Goal: Task Accomplishment & Management: Use online tool/utility

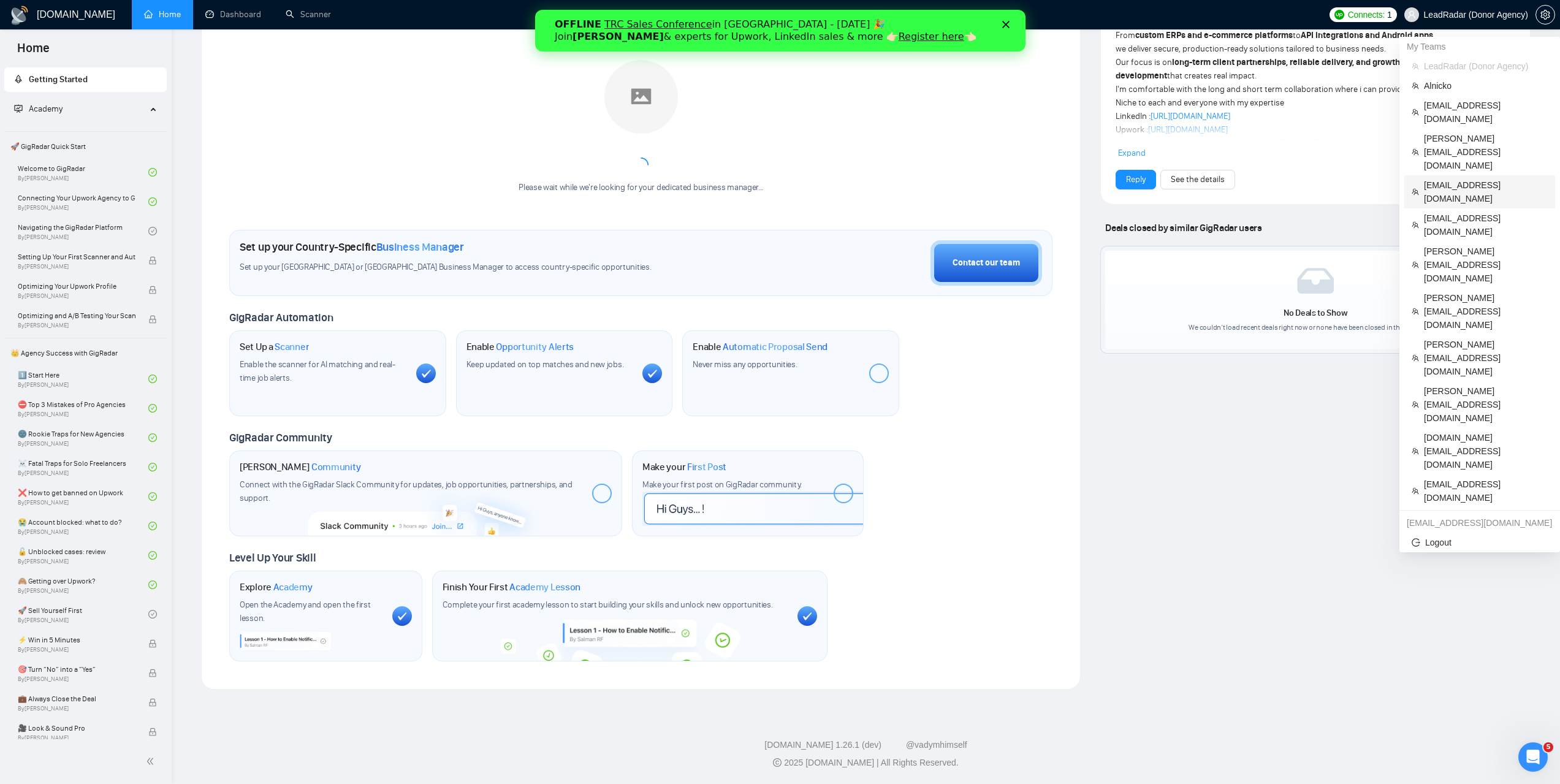
click at [1457, 178] on span "[EMAIL_ADDRESS][DOMAIN_NAME]" at bounding box center [1486, 192] width 124 height 27
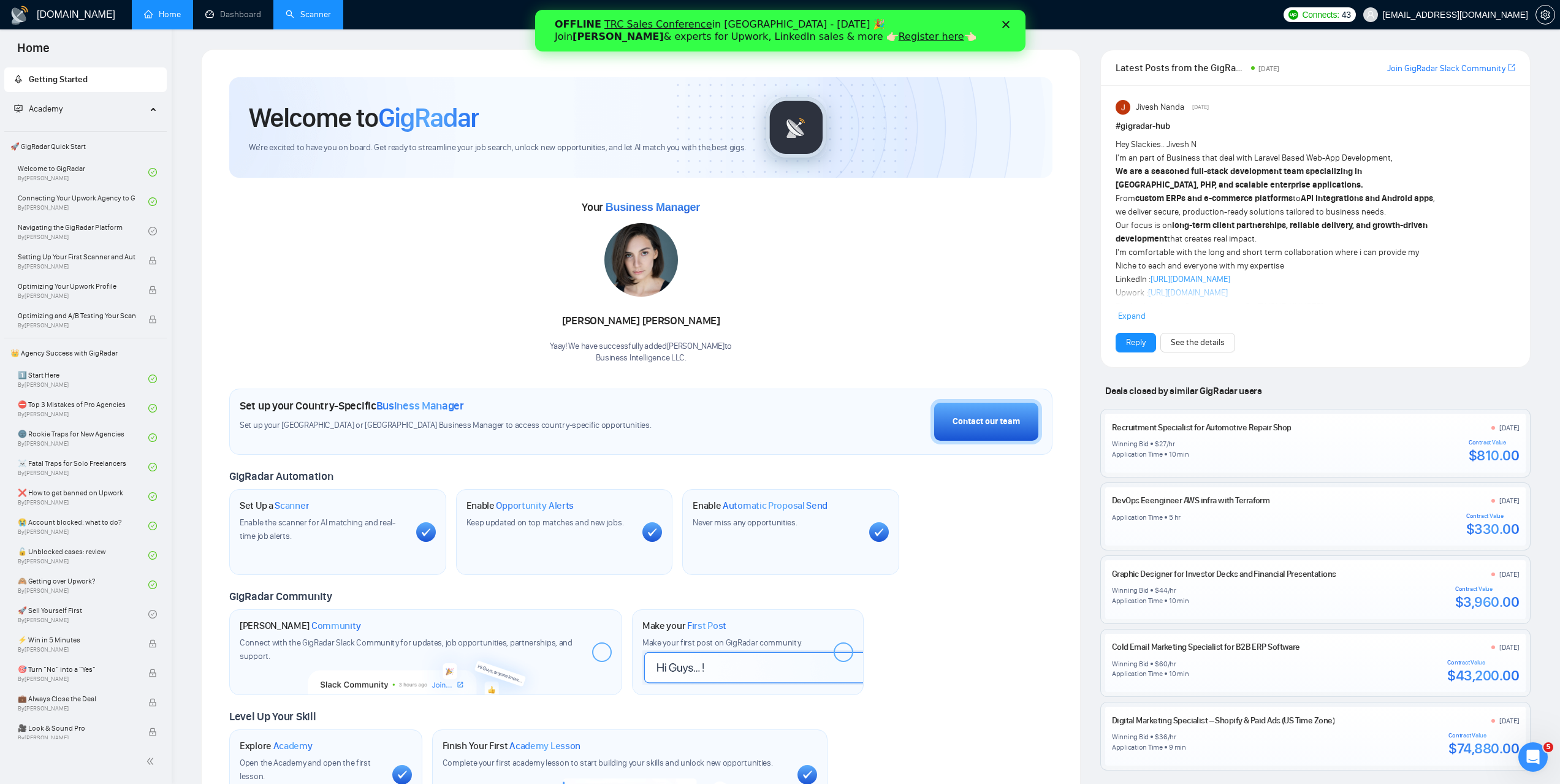
click at [319, 9] on link "Scanner" at bounding box center [308, 14] width 45 height 11
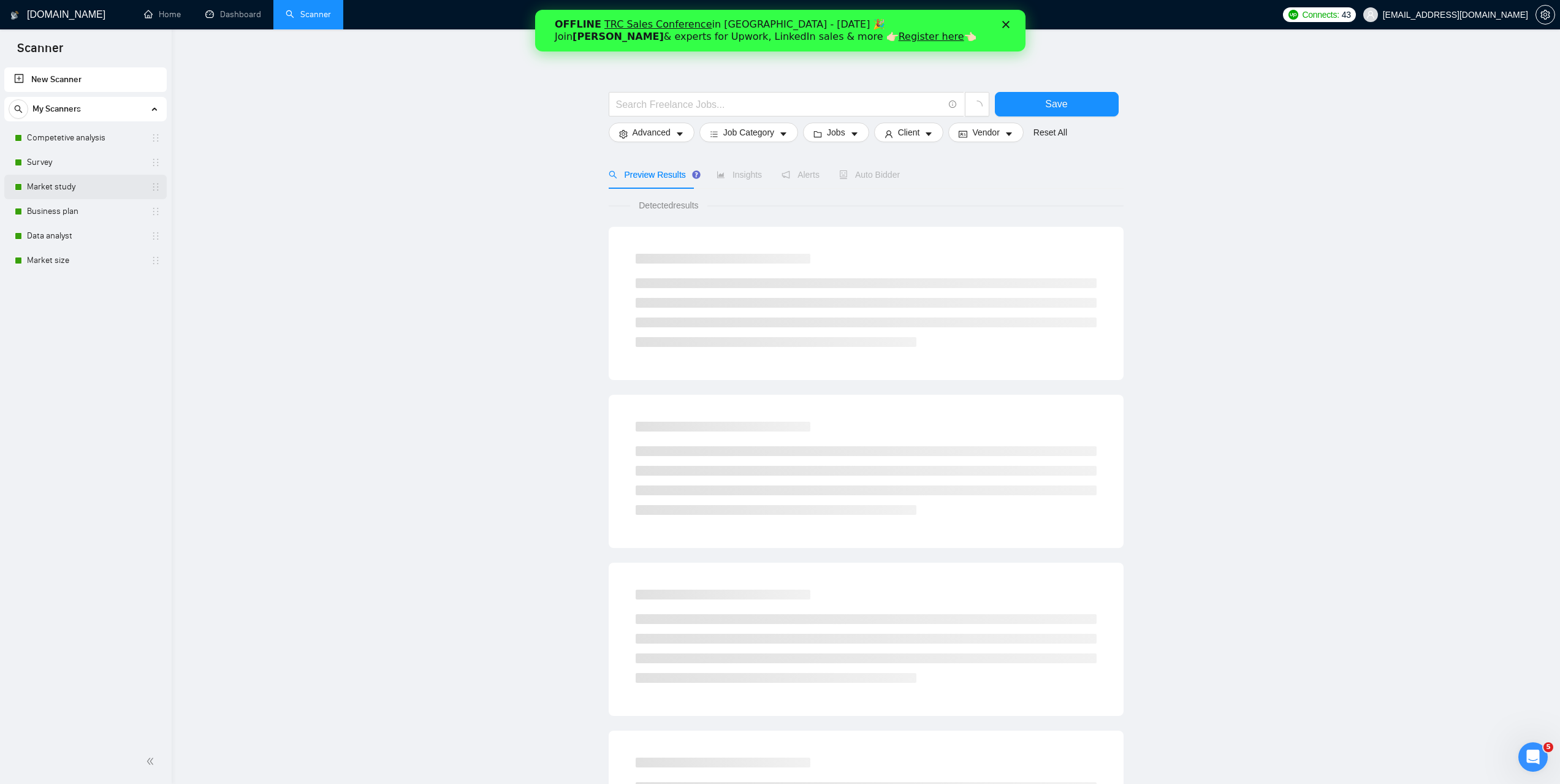
click at [71, 188] on link "Market study" at bounding box center [86, 187] width 117 height 25
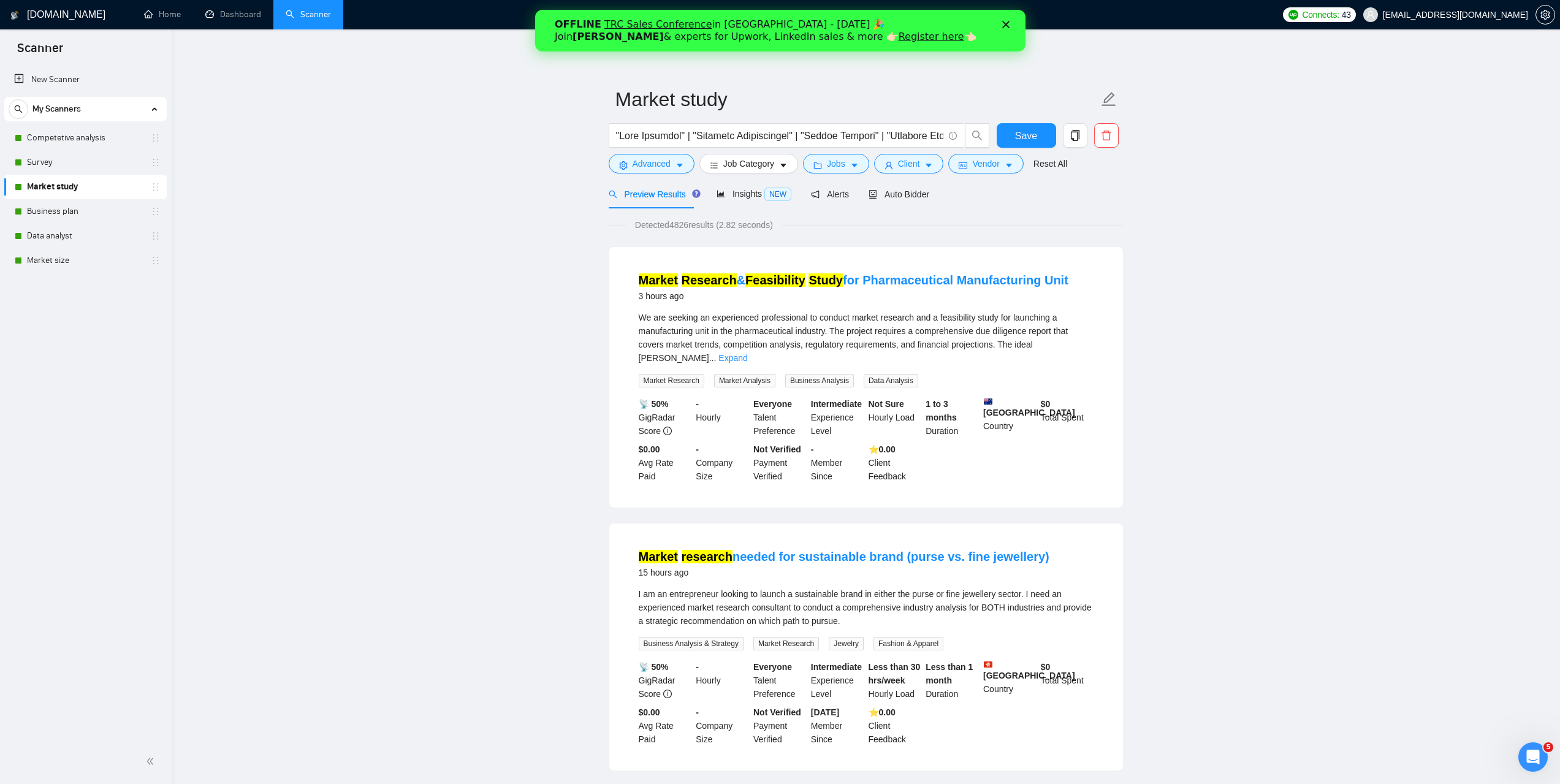
click at [63, 177] on link "Market study" at bounding box center [86, 187] width 117 height 25
click at [911, 195] on span "Auto Bidder" at bounding box center [899, 195] width 61 height 10
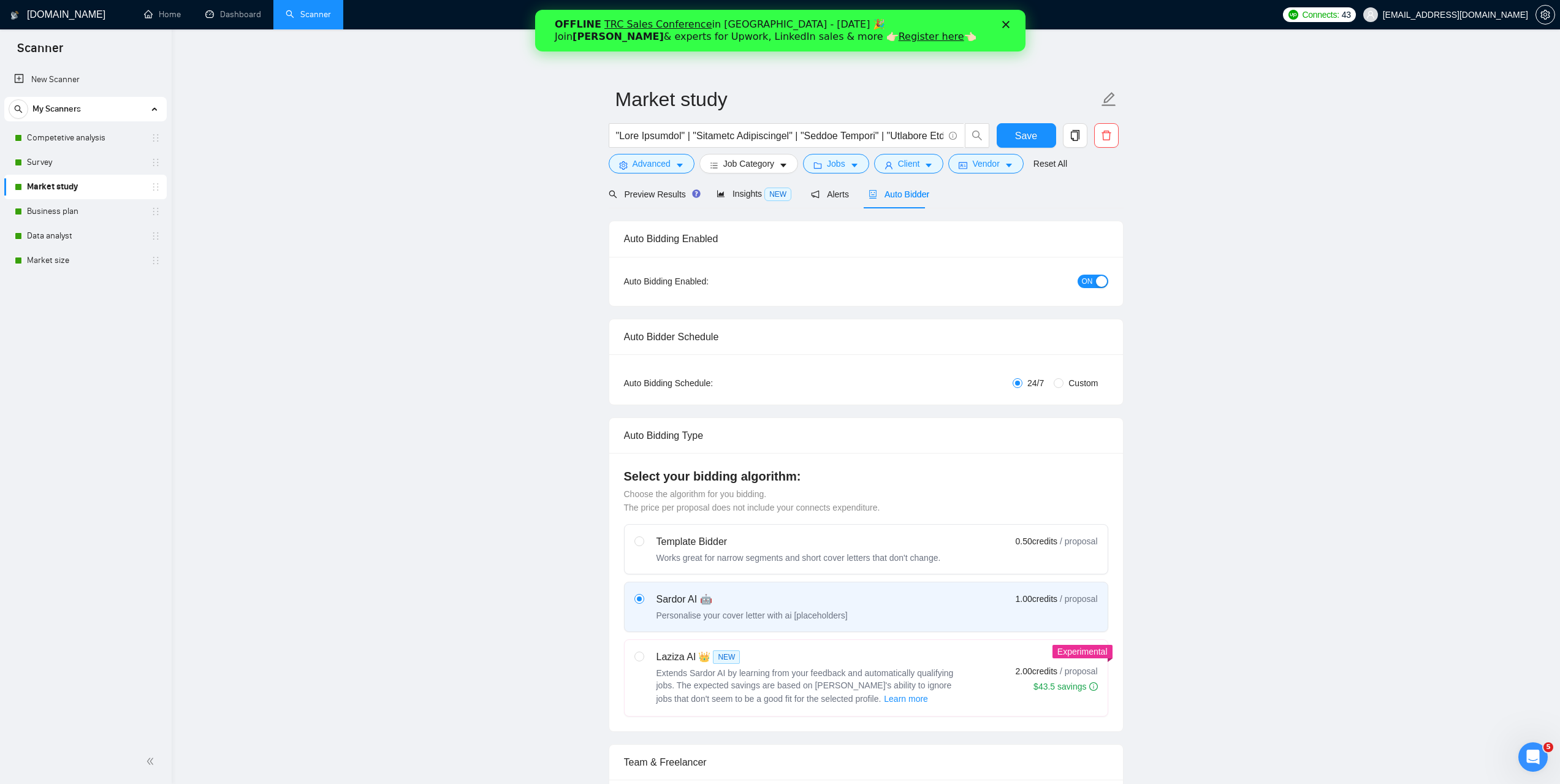
checkbox input "true"
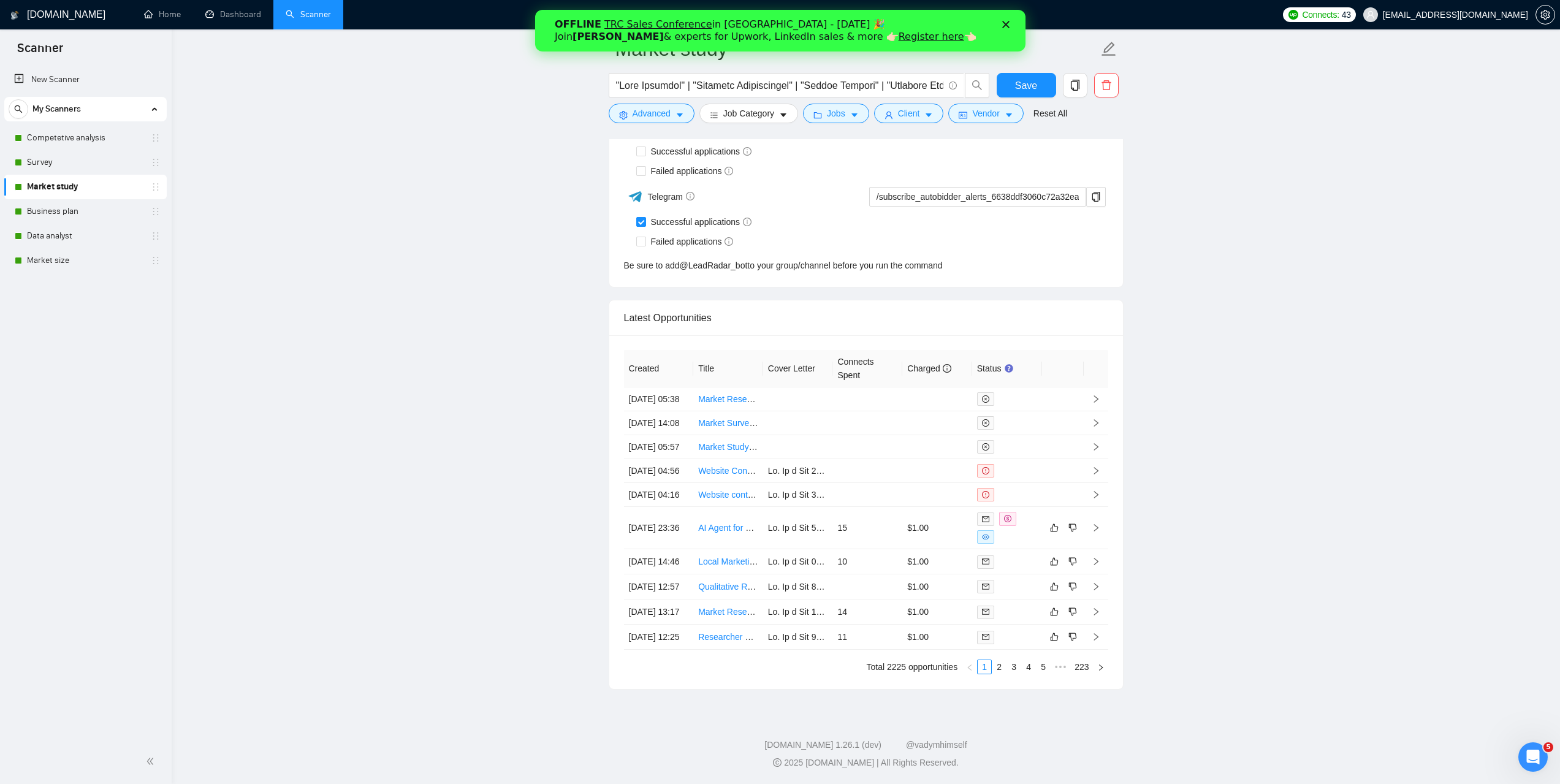
scroll to position [3310, 0]
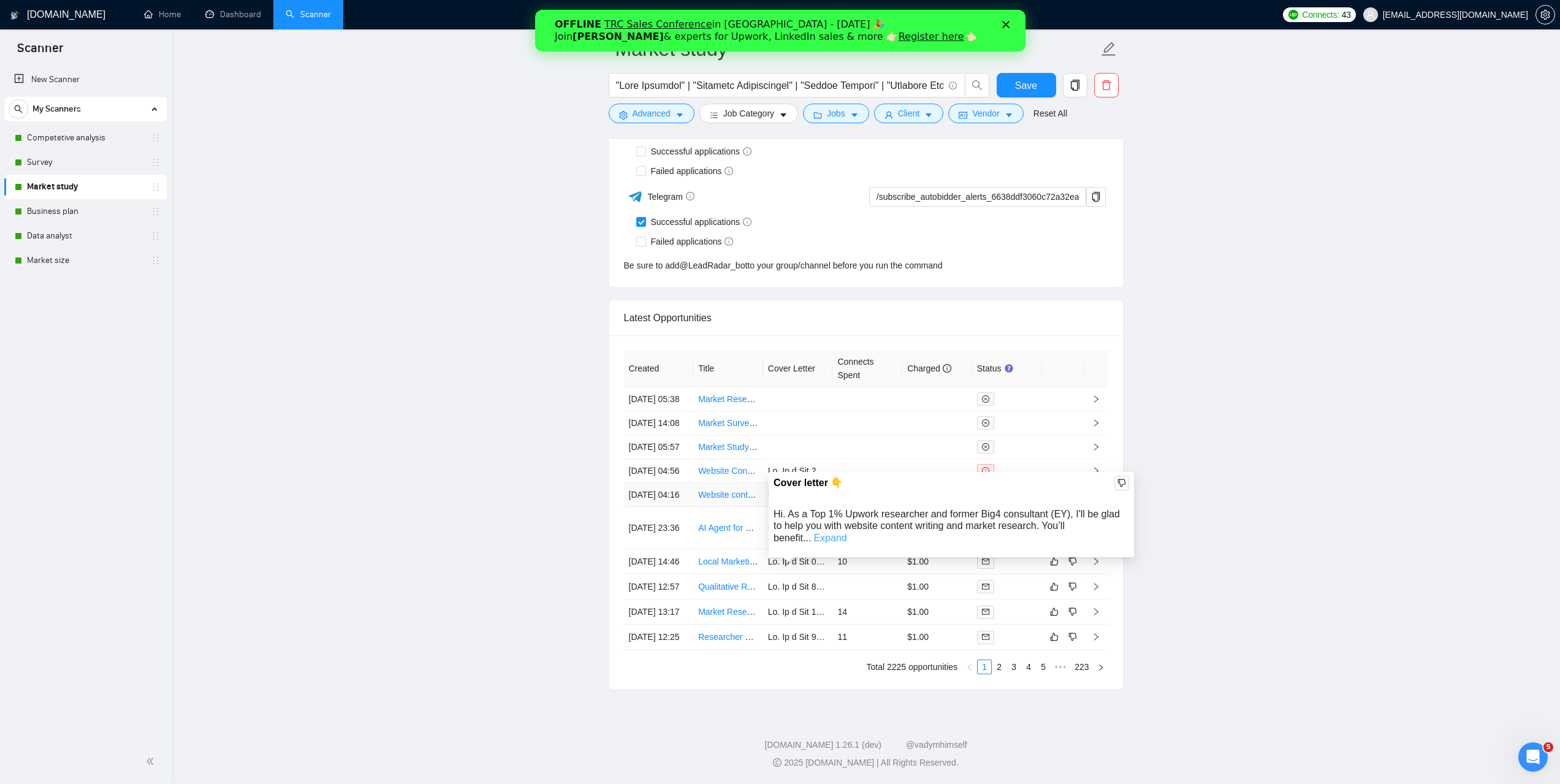
click at [846, 532] on link "Expand" at bounding box center [830, 537] width 33 height 11
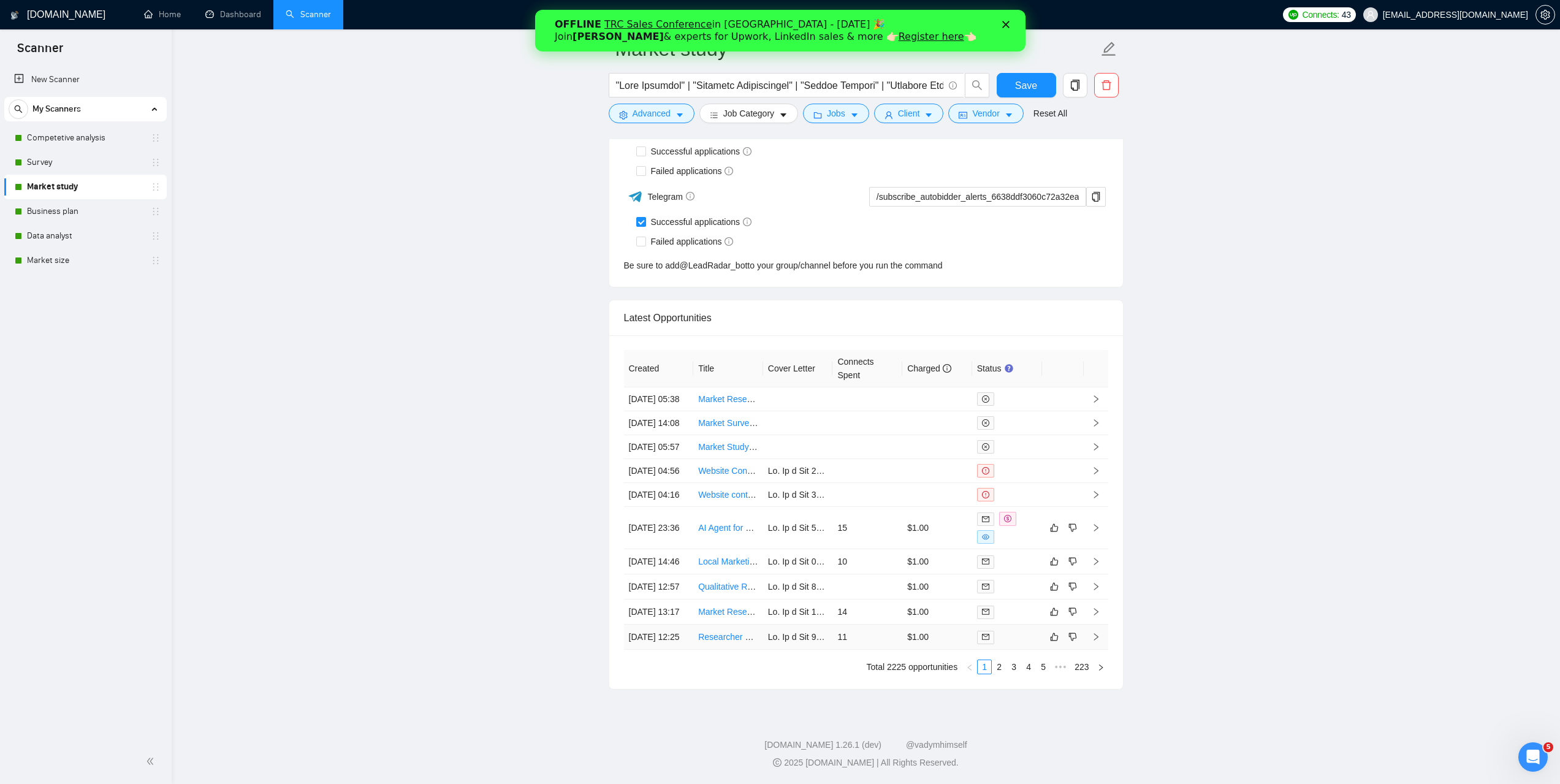
click at [724, 632] on link "Researcher Needed for Scientific Trials and Quotes Compilation" at bounding box center [820, 636] width 244 height 10
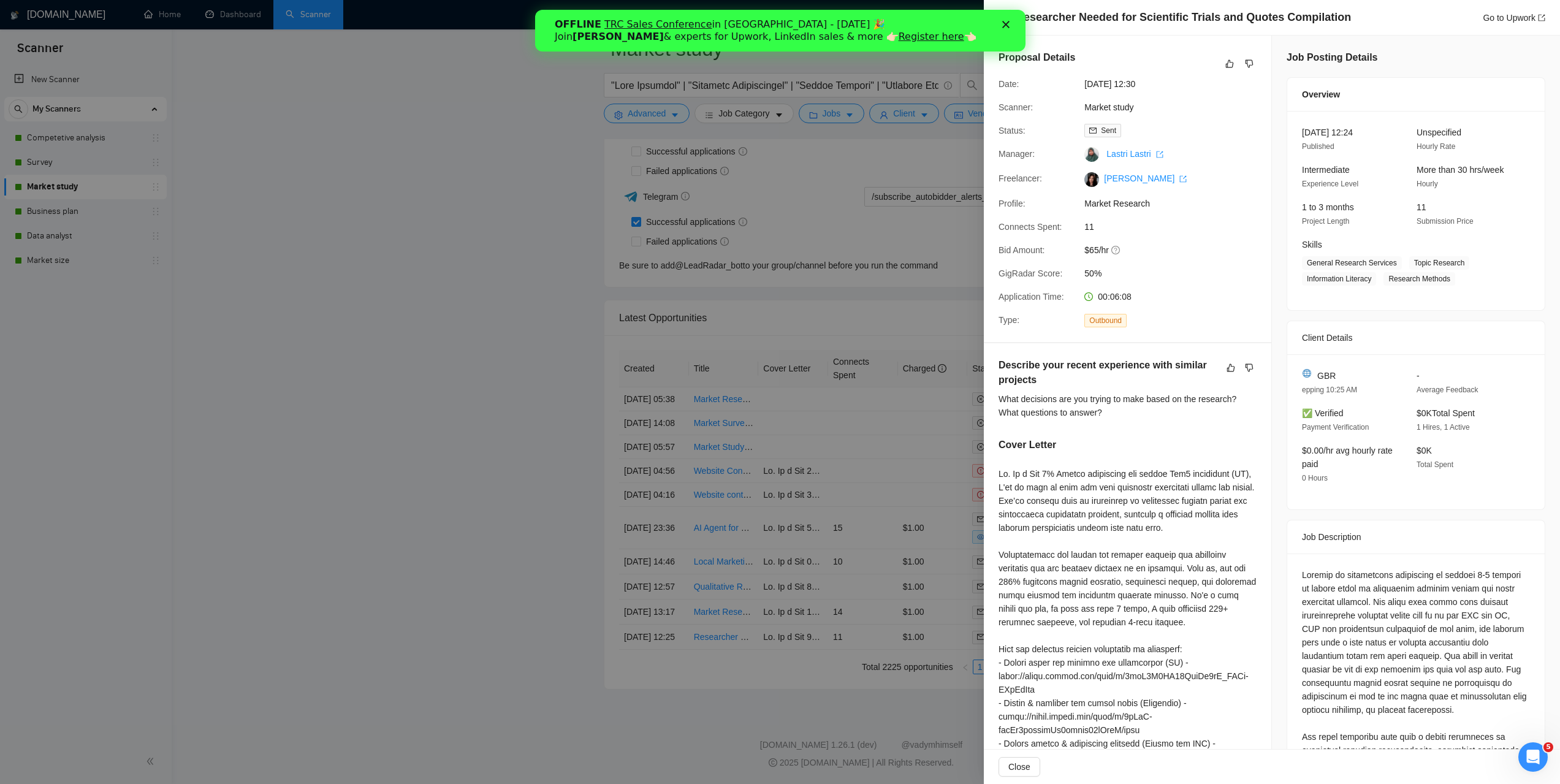
click at [325, 388] on div at bounding box center [780, 392] width 1560 height 784
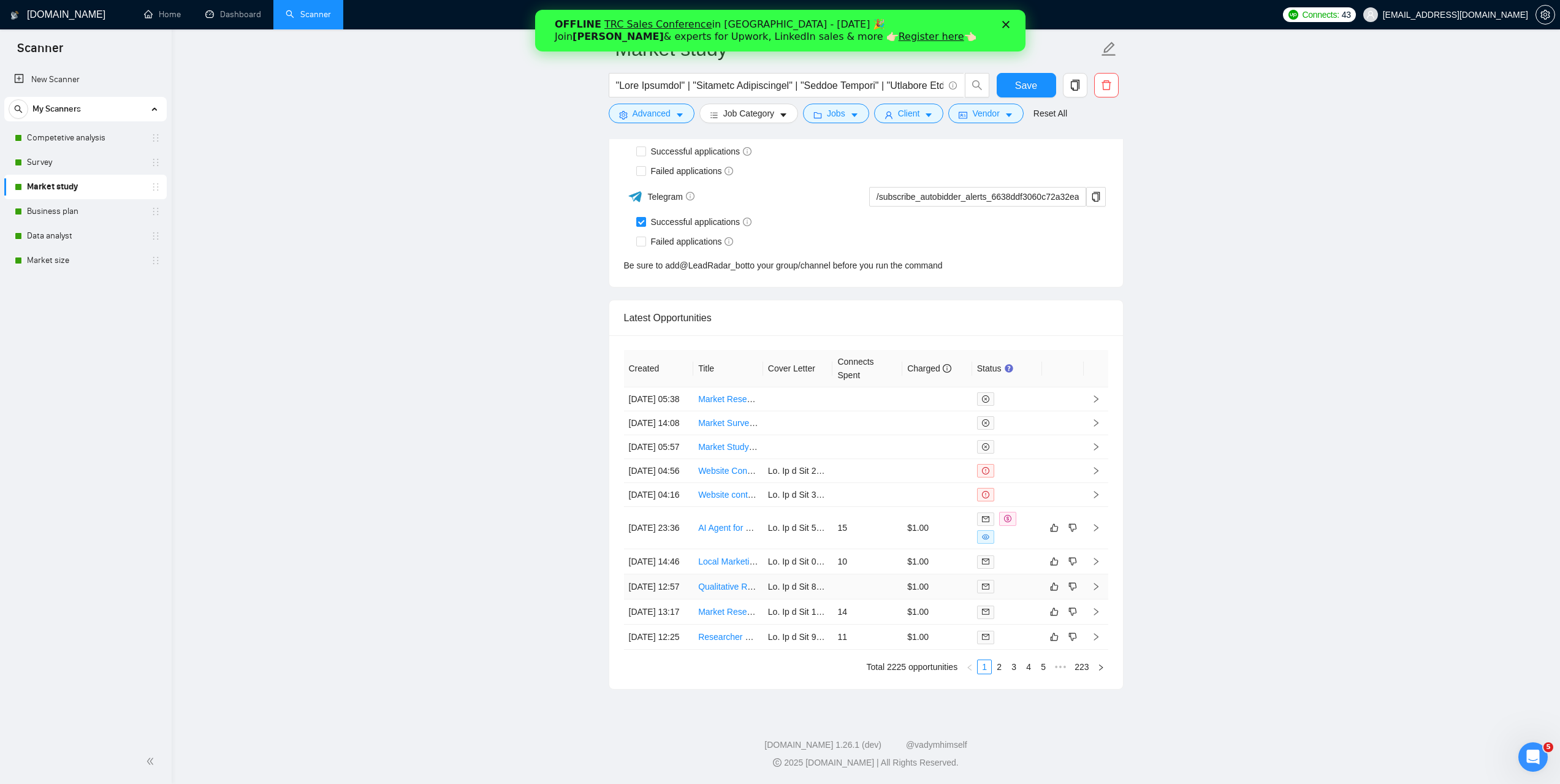
click at [680, 574] on td "[DATE] 12:57" at bounding box center [659, 586] width 70 height 25
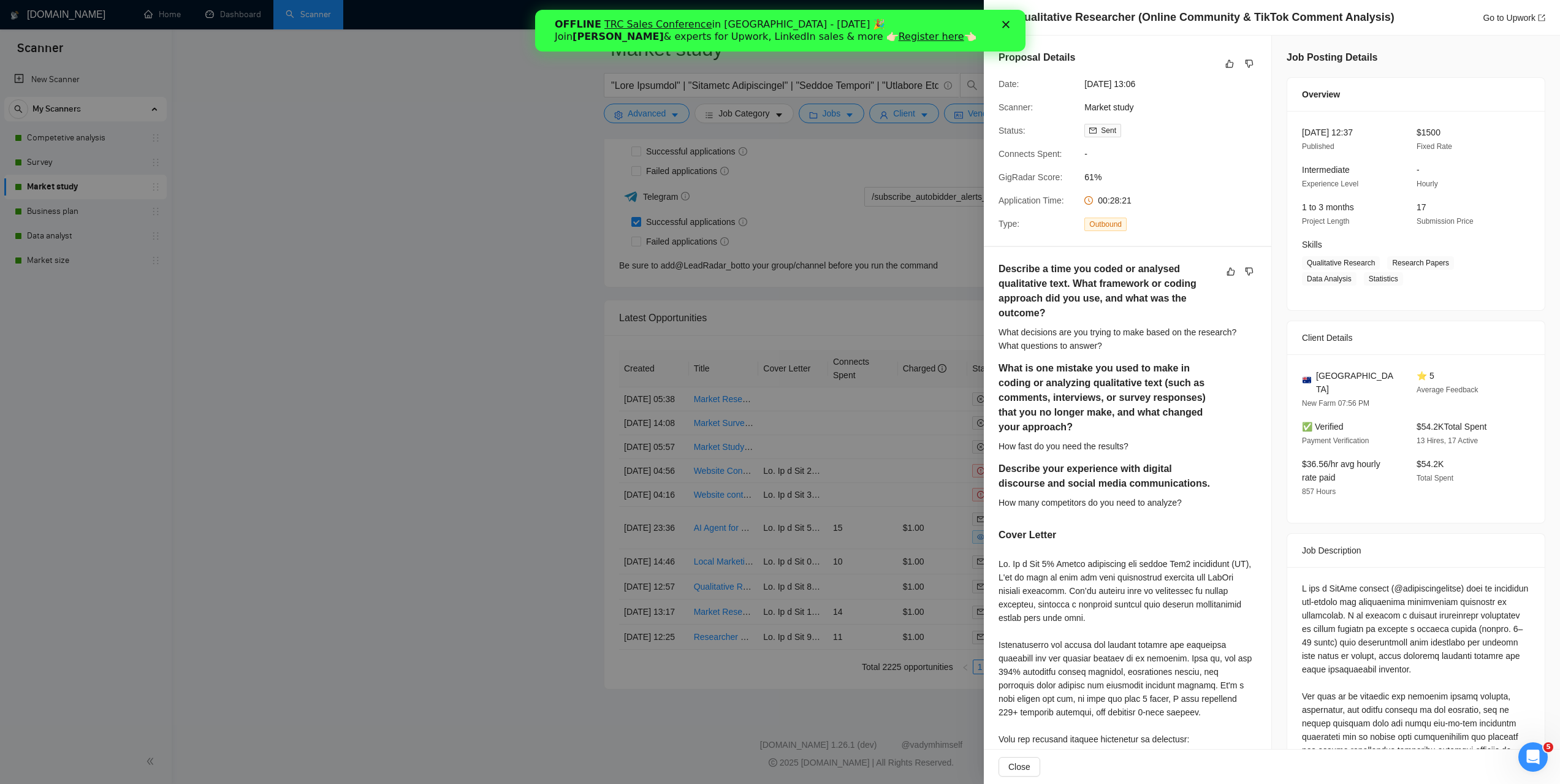
click at [1002, 27] on icon "Закрити" at bounding box center [1006, 25] width 7 height 7
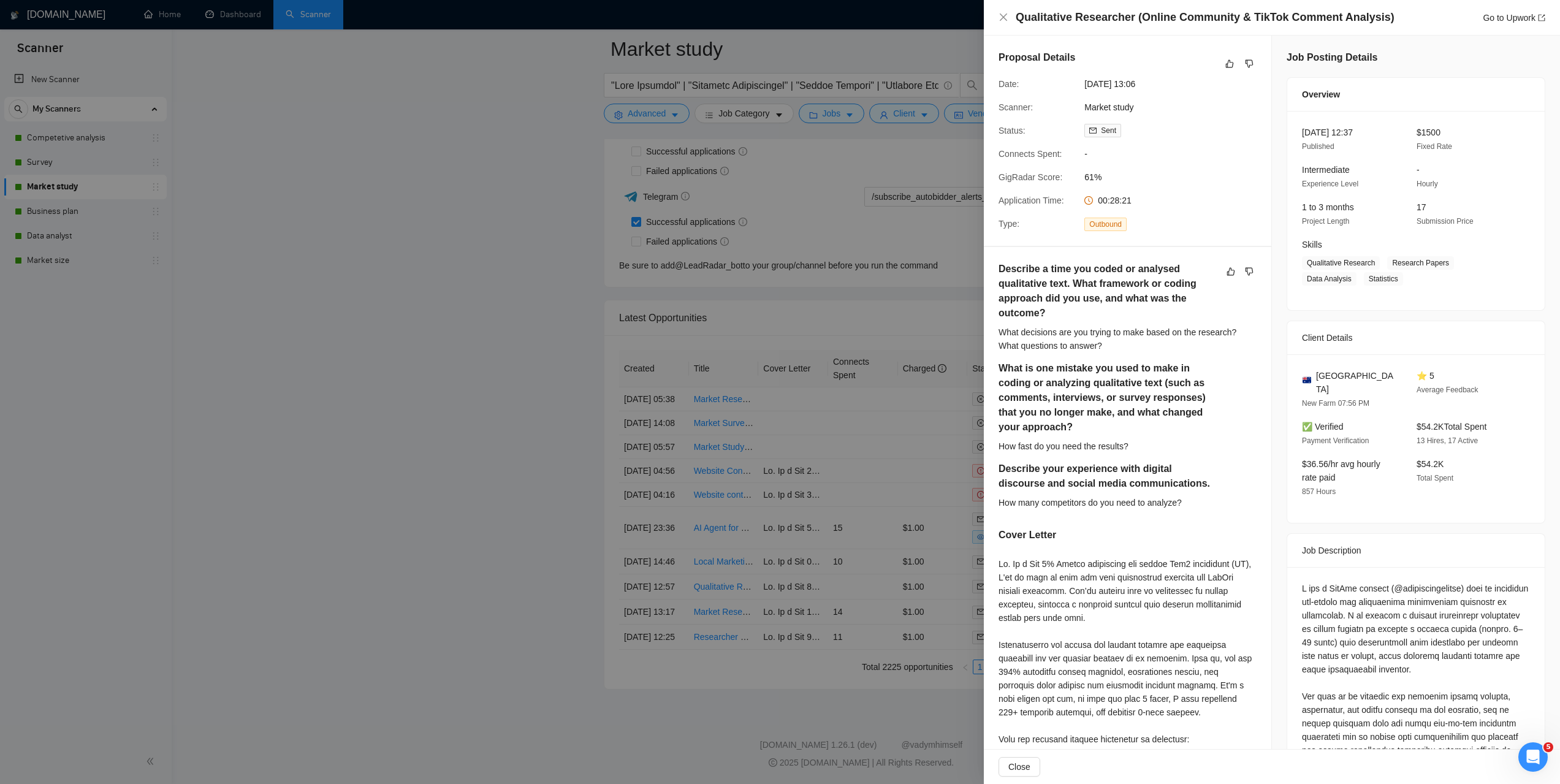
click at [443, 155] on div at bounding box center [780, 392] width 1560 height 784
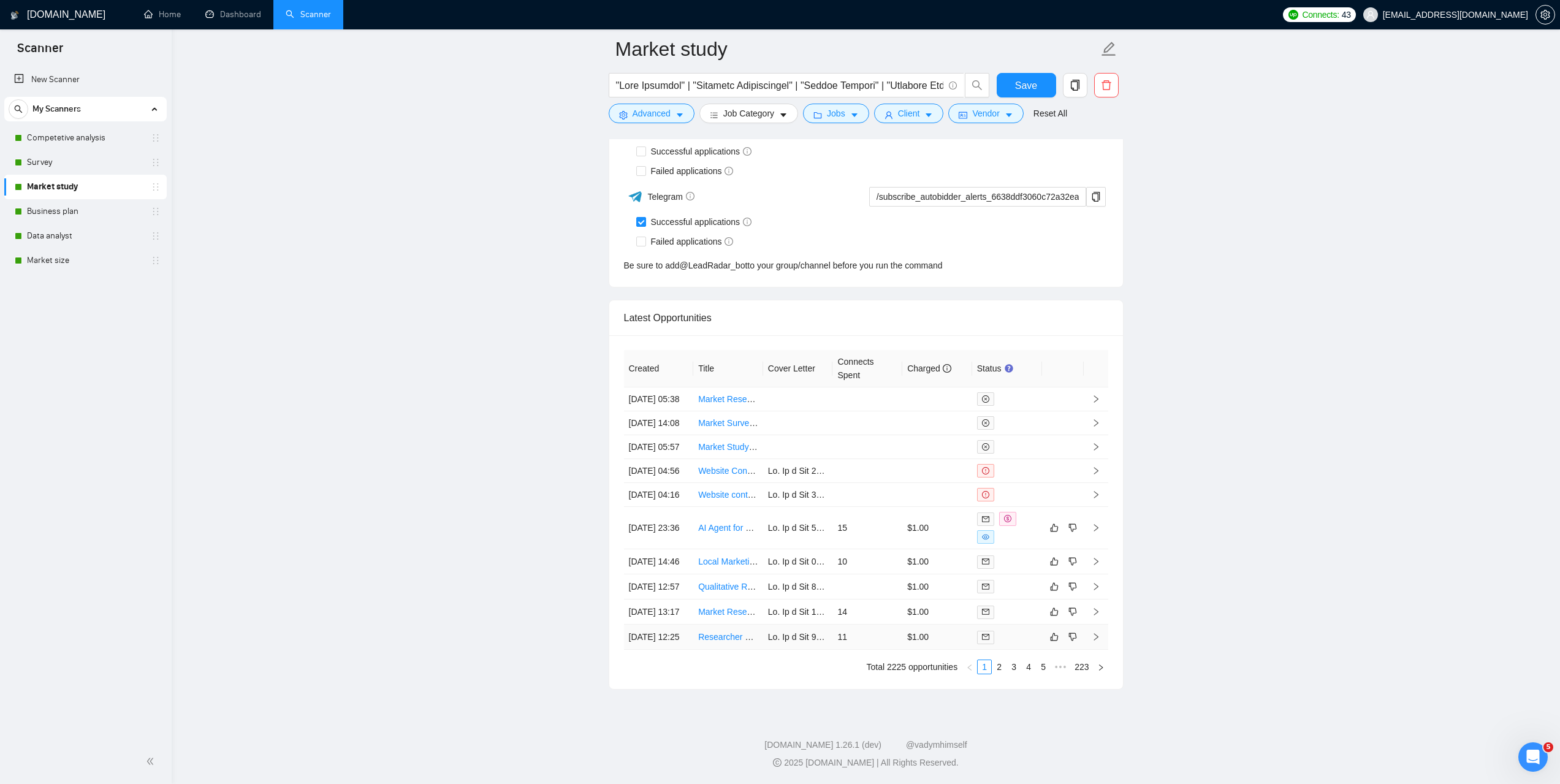
click at [661, 628] on td "[DATE] 12:25" at bounding box center [659, 637] width 70 height 25
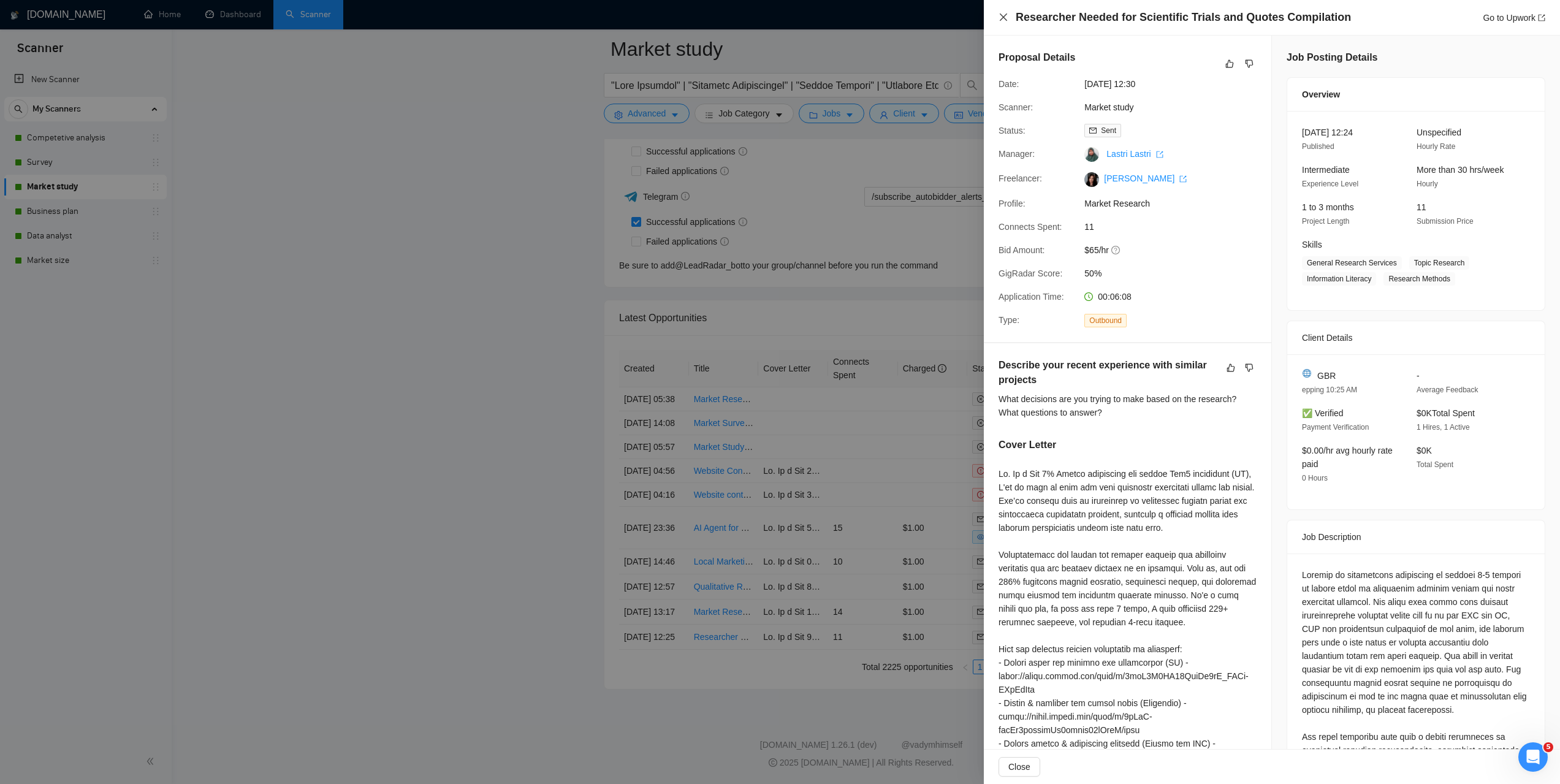
click at [1002, 13] on icon "close" at bounding box center [1004, 17] width 10 height 10
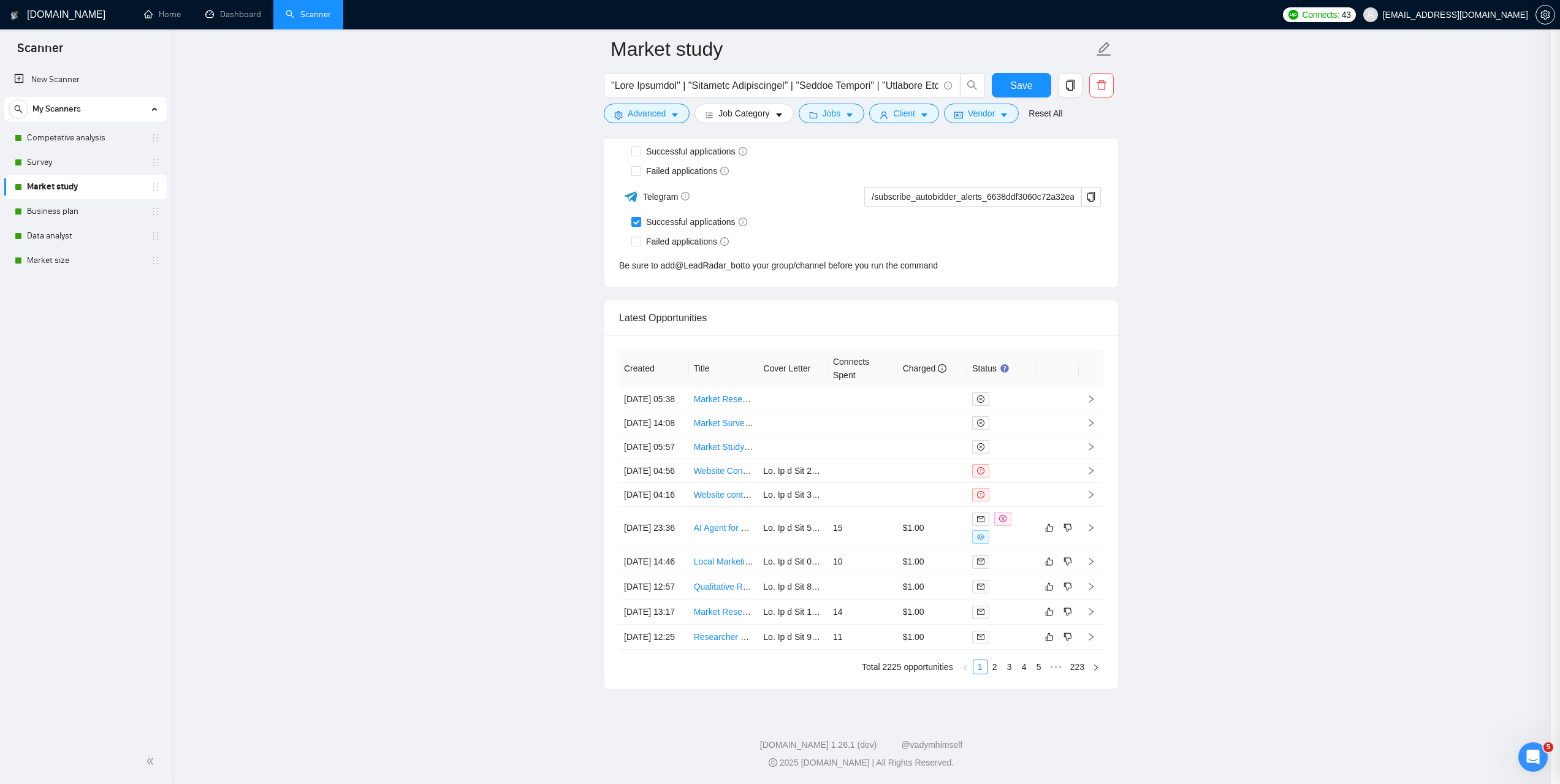
click at [1001, 14] on div at bounding box center [780, 392] width 1560 height 784
drag, startPoint x: 255, startPoint y: 17, endPoint x: 392, endPoint y: 40, distance: 138.9
click at [255, 16] on link "Dashboard" at bounding box center [233, 14] width 56 height 11
